Goal: Check status

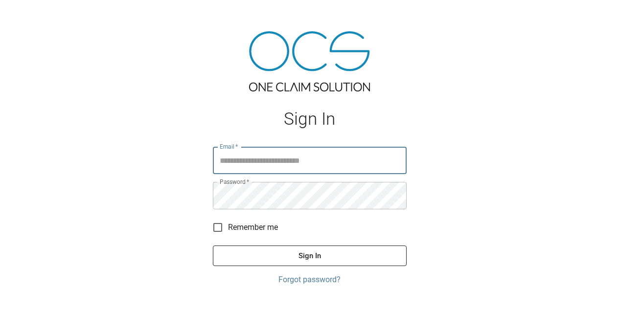
type input "**********"
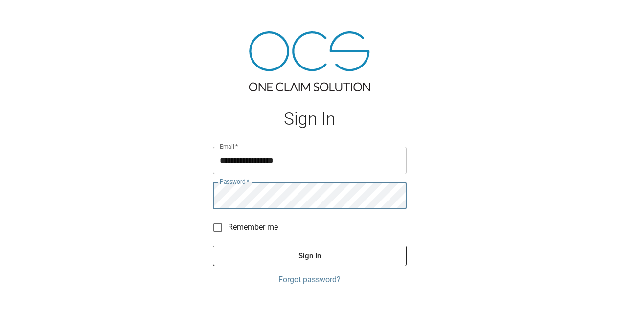
click at [296, 253] on button "Sign In" at bounding box center [310, 256] width 194 height 21
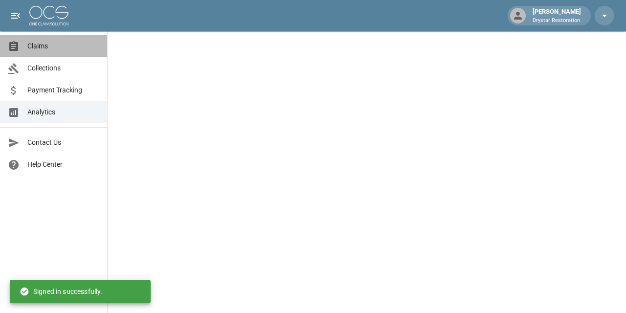
click at [37, 47] on span "Claims" at bounding box center [63, 46] width 72 height 10
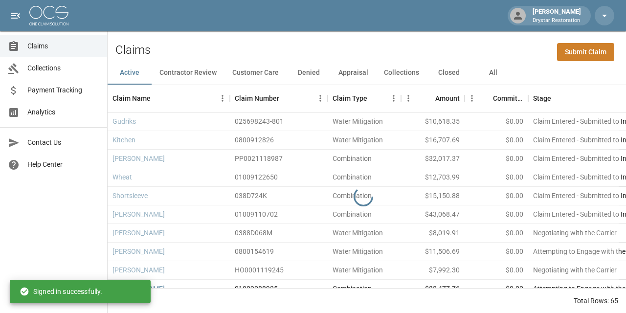
click at [502, 74] on button "All" at bounding box center [493, 72] width 44 height 23
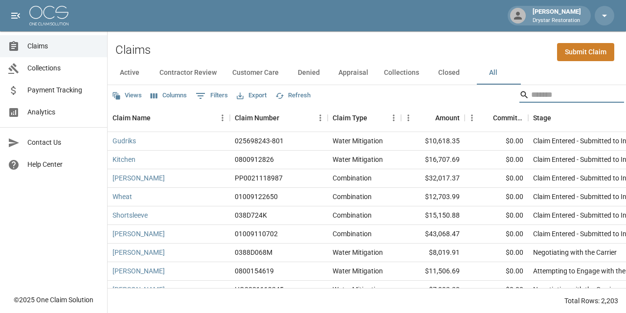
click at [531, 98] on input "Search" at bounding box center [570, 95] width 78 height 16
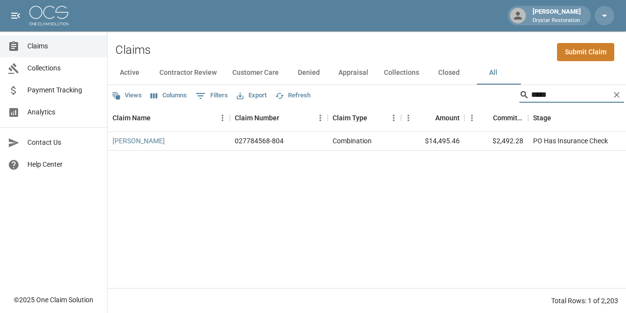
type input "*****"
drag, startPoint x: 464, startPoint y: 143, endPoint x: 529, endPoint y: 143, distance: 65.1
click at [495, 143] on div "[PERSON_NAME] 027784568-804 Combination $14,495.46 $2,492.28 PO Has Insurance C…" at bounding box center [565, 141] width 915 height 19
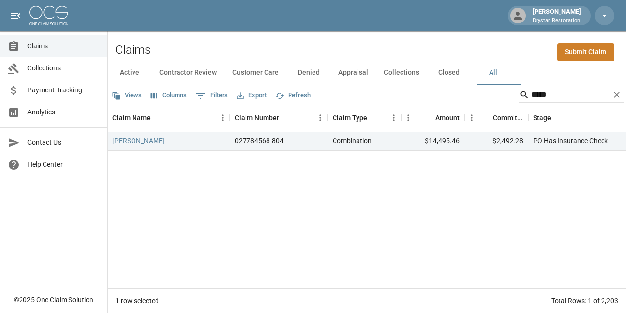
click at [483, 211] on div "[PERSON_NAME] 027784568-804 Combination $14,495.46 $2,492.28 PO Has Insurance C…" at bounding box center [565, 210] width 915 height 156
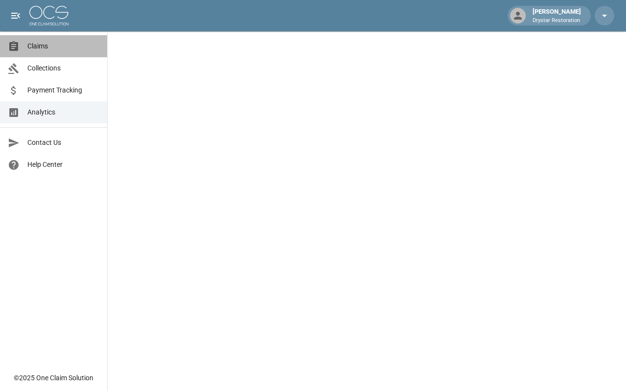
click at [54, 47] on span "Claims" at bounding box center [63, 46] width 72 height 10
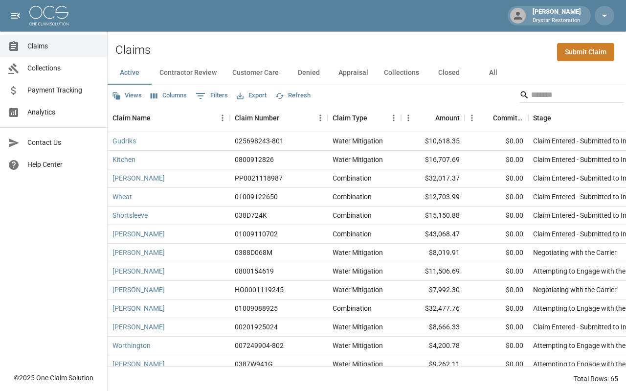
click at [501, 80] on button "All" at bounding box center [493, 72] width 44 height 23
click at [531, 92] on input "Search" at bounding box center [570, 95] width 78 height 16
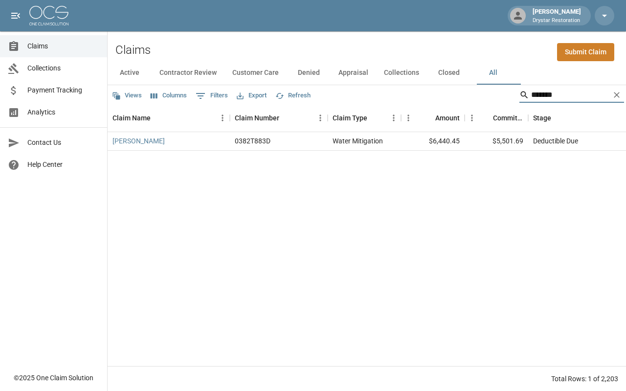
type input "*******"
click at [561, 125] on div "Stage" at bounding box center [596, 117] width 127 height 27
click at [553, 139] on div "Deductible Due" at bounding box center [555, 141] width 45 height 10
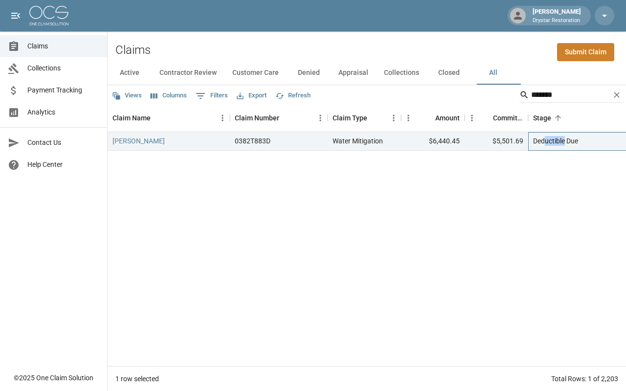
drag, startPoint x: 564, startPoint y: 144, endPoint x: 609, endPoint y: 144, distance: 45.0
click at [584, 144] on div "Deductible Due" at bounding box center [602, 141] width 147 height 19
click at [522, 210] on div "Jan Lovejoy 0382T883D Water Mitigation $6,440.45 $5,501.69 Deductible Due Apr 1…" at bounding box center [565, 249] width 915 height 234
